Goal: Information Seeking & Learning: Find specific fact

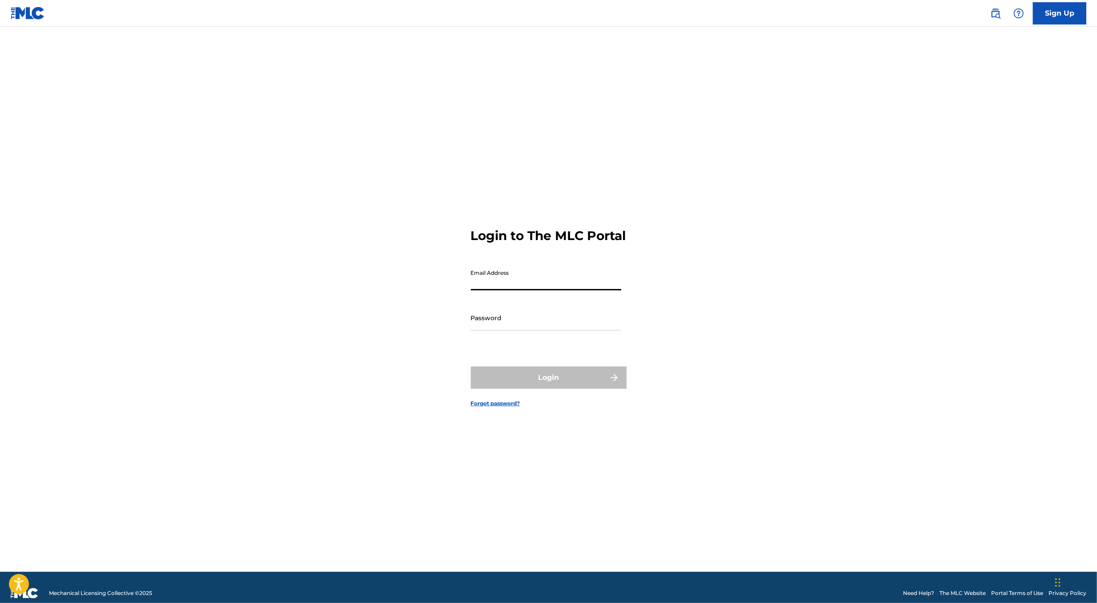
click at [499, 288] on input "Email Address" at bounding box center [546, 277] width 150 height 25
type input "[PERSON_NAME][EMAIL_ADDRESS][DOMAIN_NAME]"
click at [528, 389] on div "Login" at bounding box center [549, 377] width 156 height 22
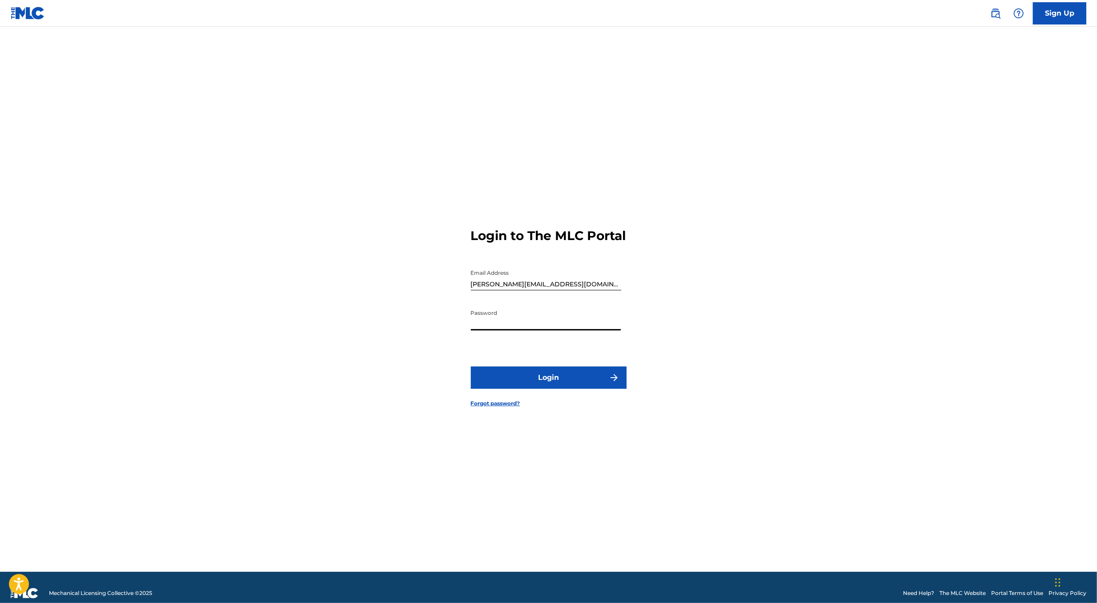
click at [559, 380] on button "Login" at bounding box center [549, 377] width 156 height 22
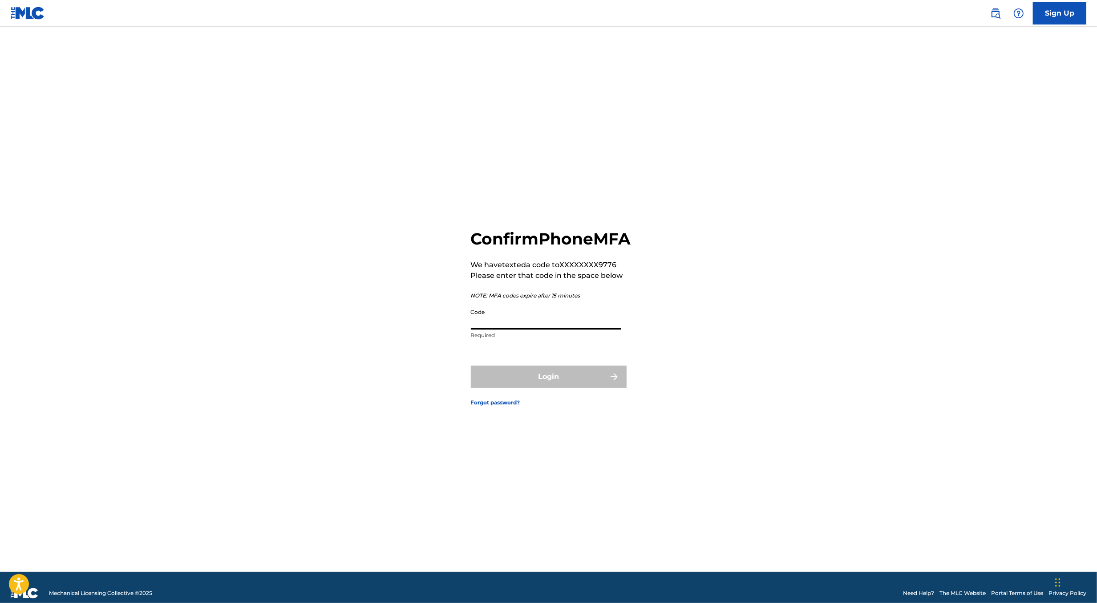
click at [527, 327] on input "Code" at bounding box center [546, 316] width 150 height 25
type input "763175"
click at [471, 365] on button "Login" at bounding box center [549, 376] width 156 height 22
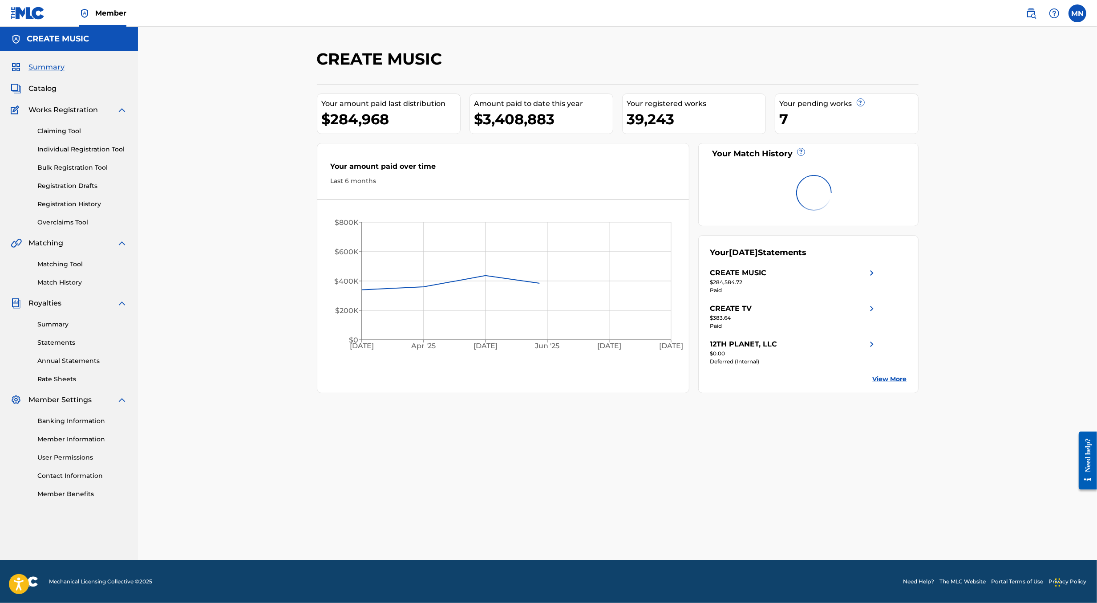
click at [1029, 12] on img at bounding box center [1031, 13] width 11 height 11
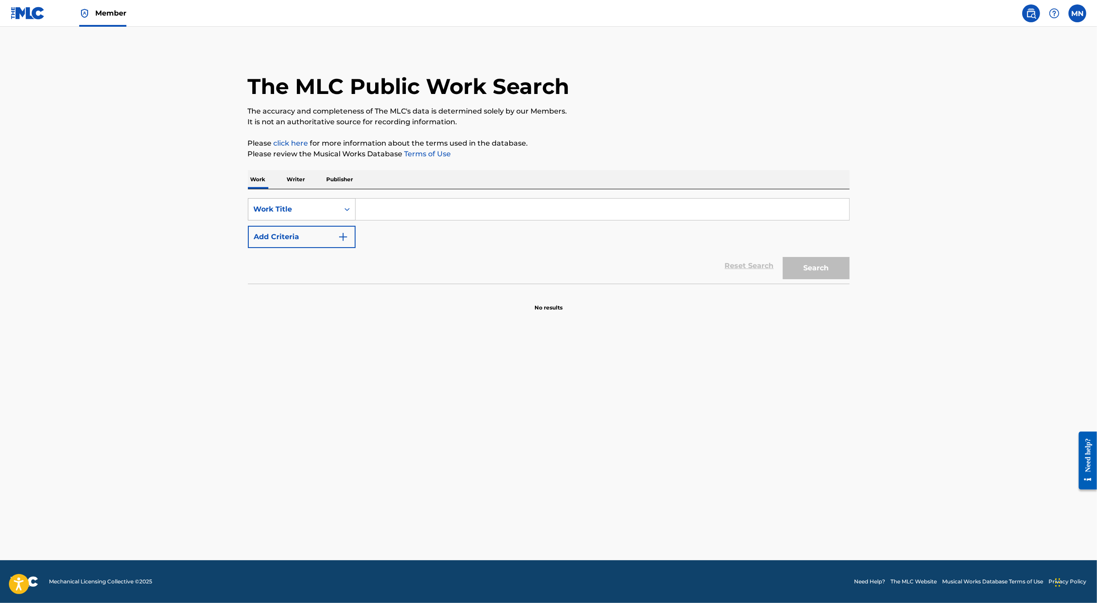
click at [316, 217] on div "Work Title" at bounding box center [293, 209] width 91 height 17
click at [319, 235] on div "MLC Song Code" at bounding box center [301, 232] width 107 height 22
click at [379, 209] on input "Search Form" at bounding box center [603, 209] width 494 height 21
paste input "MR7F8Z"
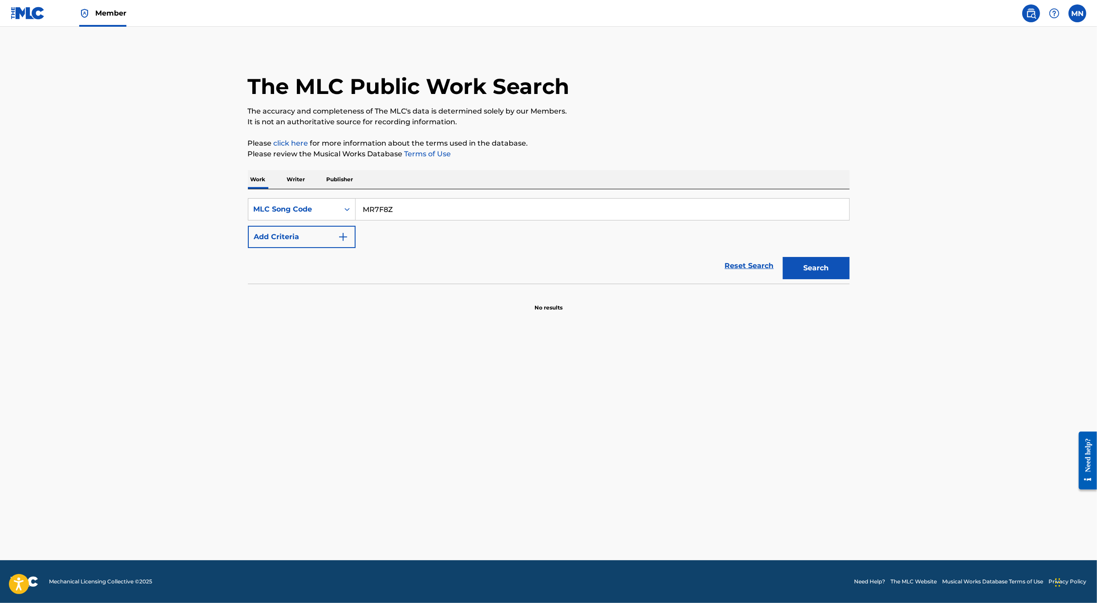
type input "MR7F8Z"
click at [783, 257] on button "Search" at bounding box center [816, 268] width 67 height 22
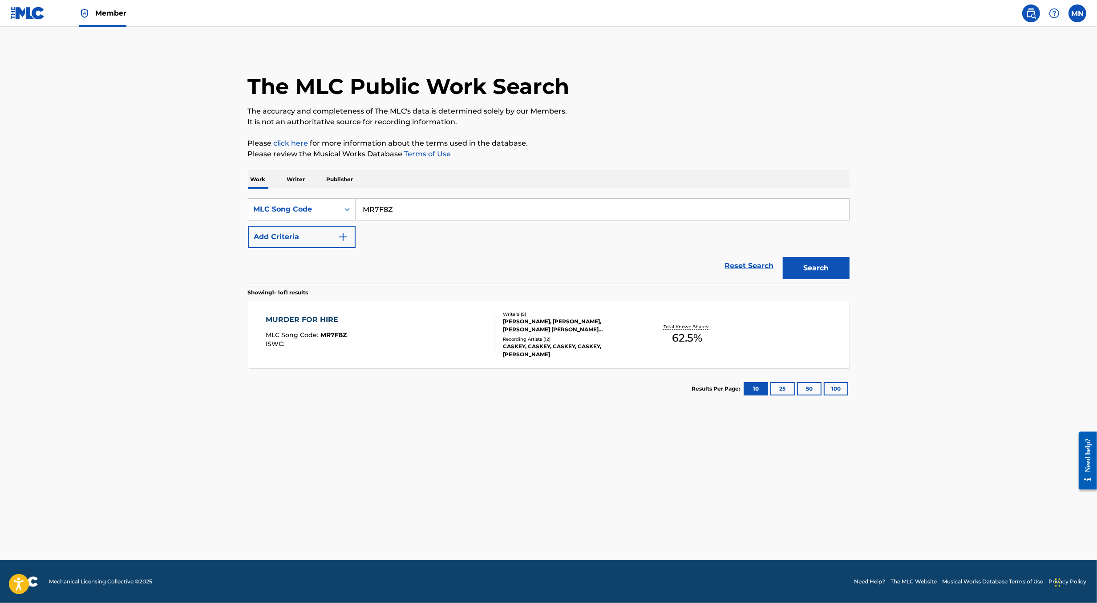
click at [376, 349] on div "MURDER FOR HIRE MLC Song Code : MR7F8Z ISWC :" at bounding box center [380, 334] width 229 height 40
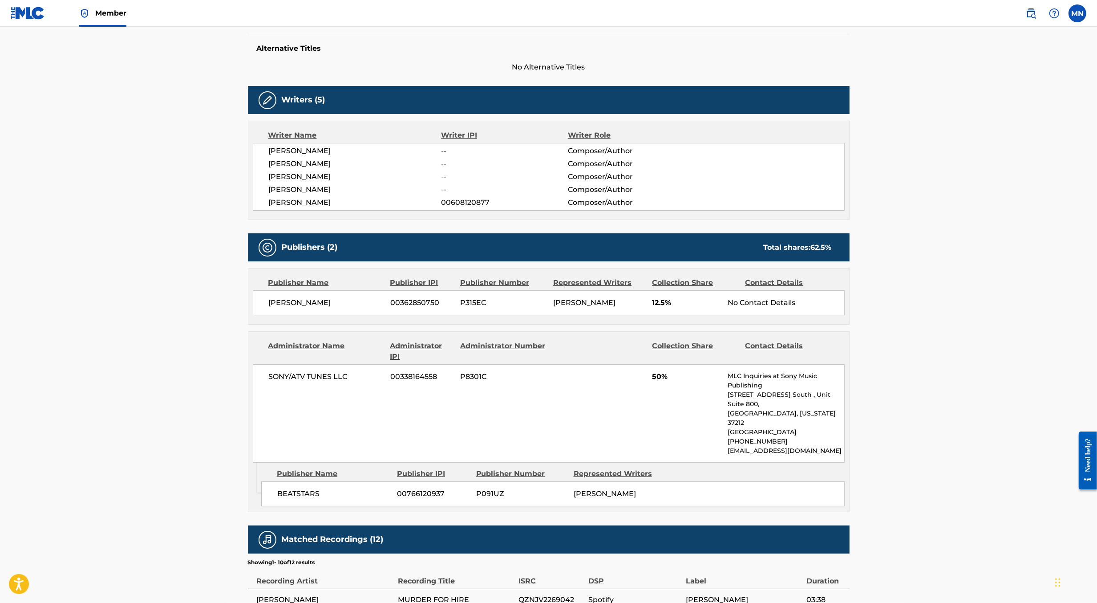
scroll to position [228, 0]
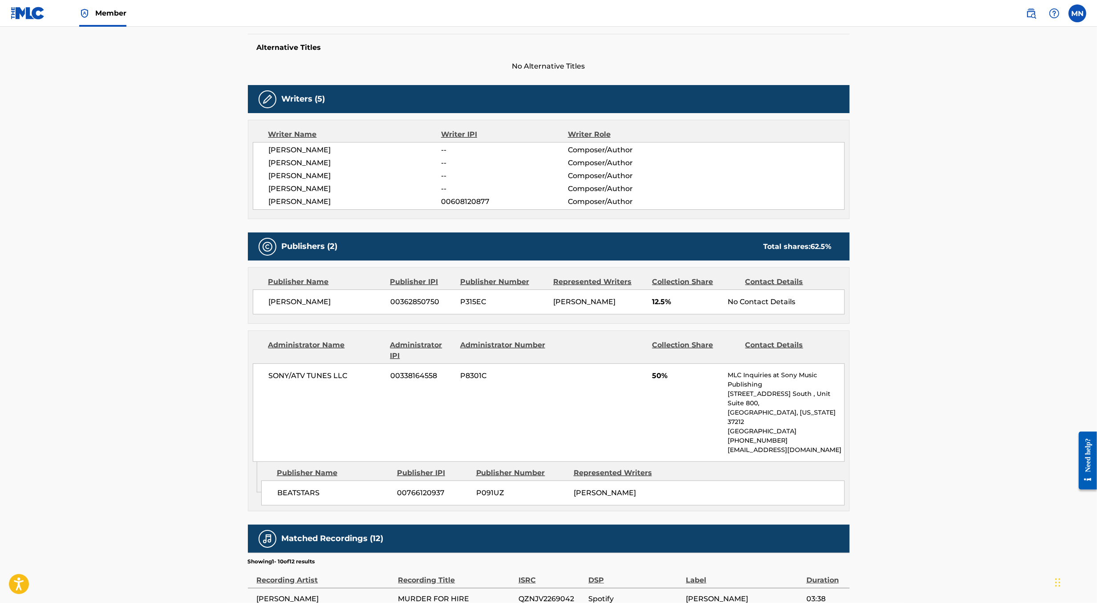
click at [1031, 15] on img at bounding box center [1031, 13] width 11 height 11
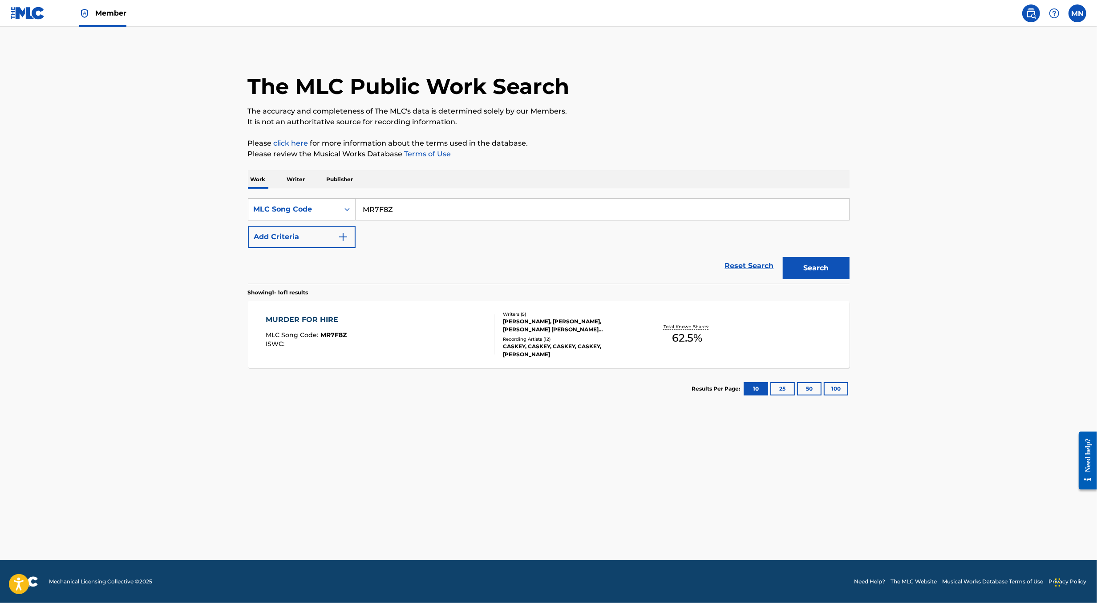
click at [539, 211] on input "MR7F8Z" at bounding box center [603, 209] width 494 height 21
paste input "AV2H41"
type input "AV2H41"
click at [783, 257] on button "Search" at bounding box center [816, 268] width 67 height 22
click at [452, 342] on div "A SINNER LIKE ME MLC Song Code : AV2H41 ISWC :" at bounding box center [380, 334] width 229 height 40
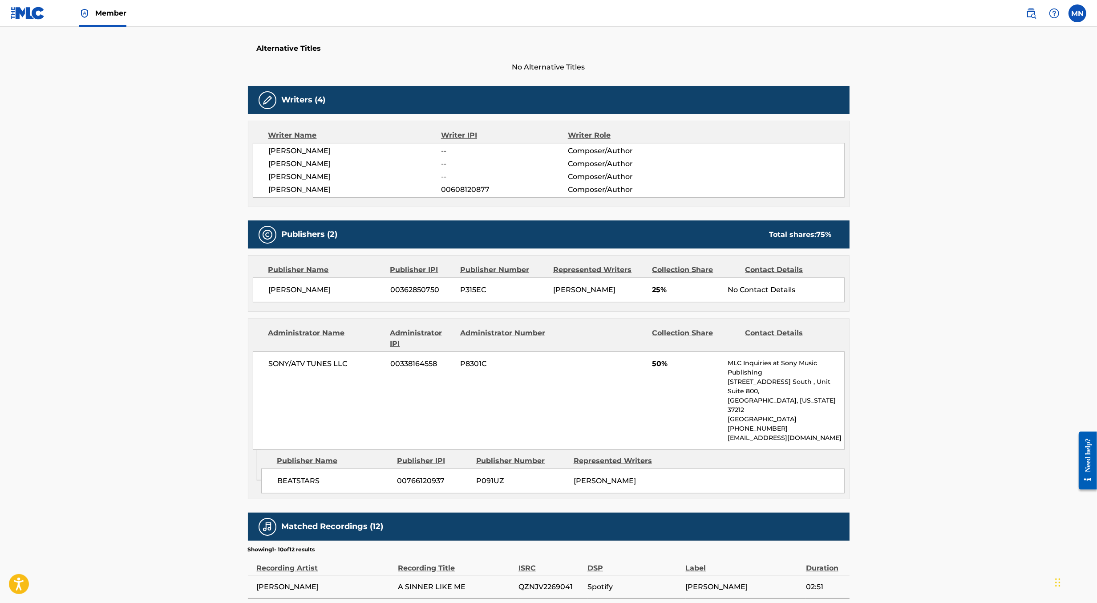
scroll to position [416, 0]
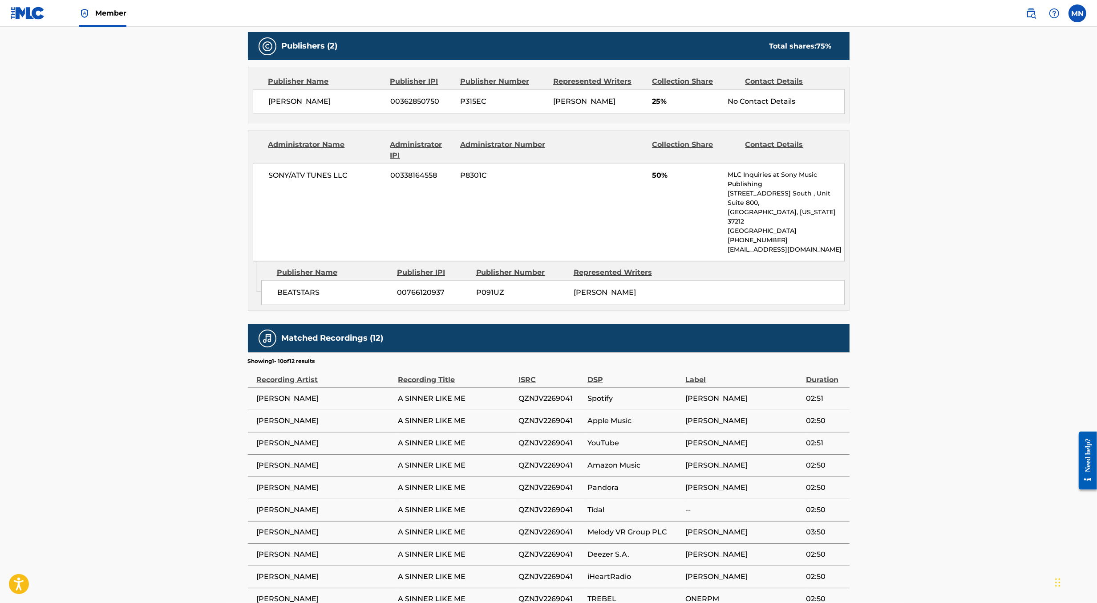
click at [1031, 11] on img at bounding box center [1031, 13] width 11 height 11
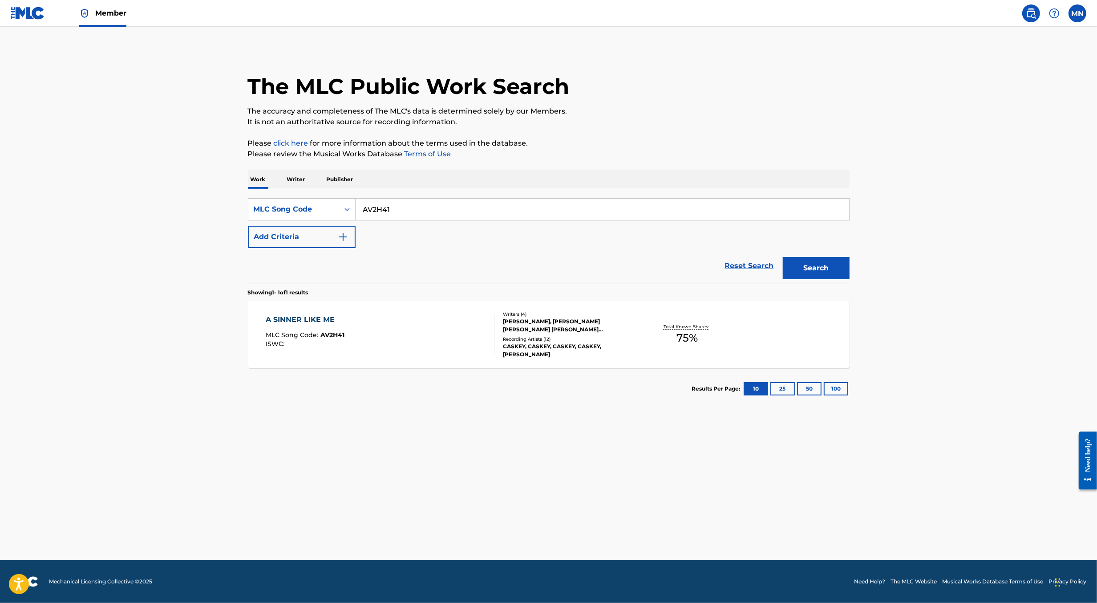
click at [524, 212] on input "AV2H41" at bounding box center [603, 209] width 494 height 21
paste input "OL6D0R"
type input "OL6D0R"
click at [783, 257] on button "Search" at bounding box center [816, 268] width 67 height 22
click at [425, 334] on div "OFF MY MIND MLC Song Code : OL6D0R ISWC :" at bounding box center [380, 334] width 229 height 40
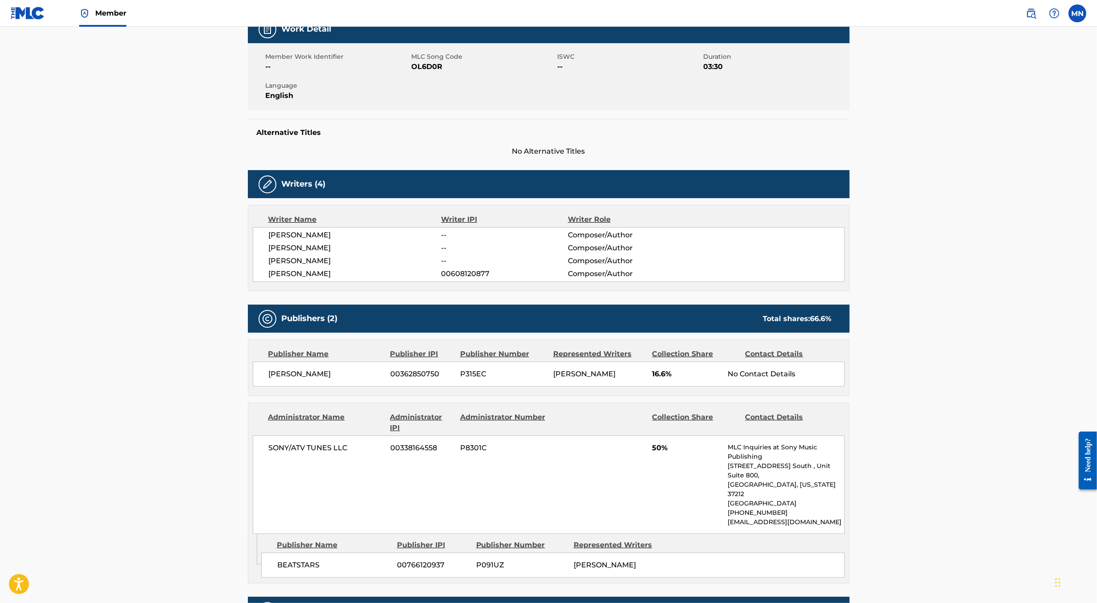
scroll to position [200, 0]
